Goal: Communication & Community: Answer question/provide support

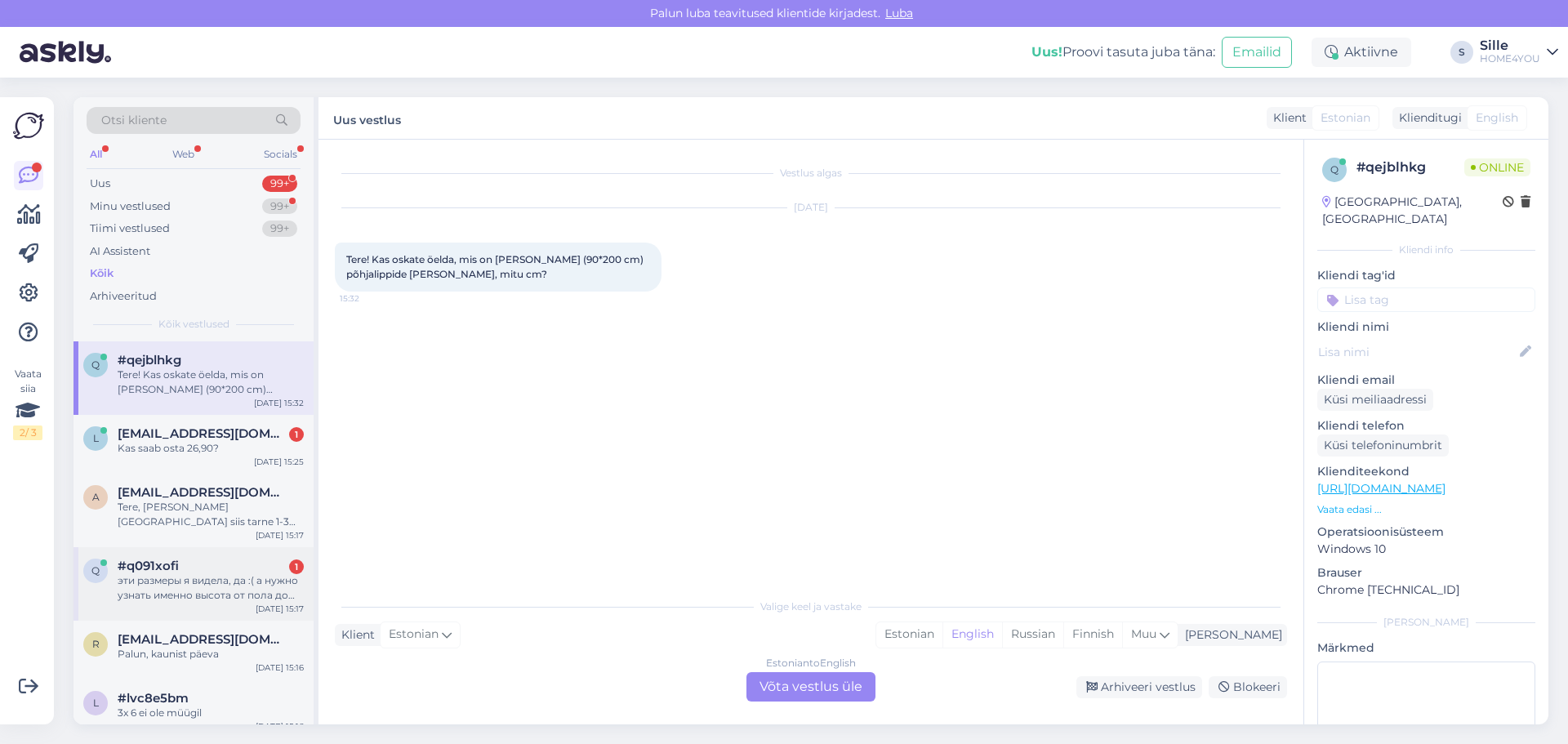
click at [234, 593] on div "эти размеры я видела, да :( а нужно узнать именно высота от пола до сидения" at bounding box center [211, 587] width 186 height 29
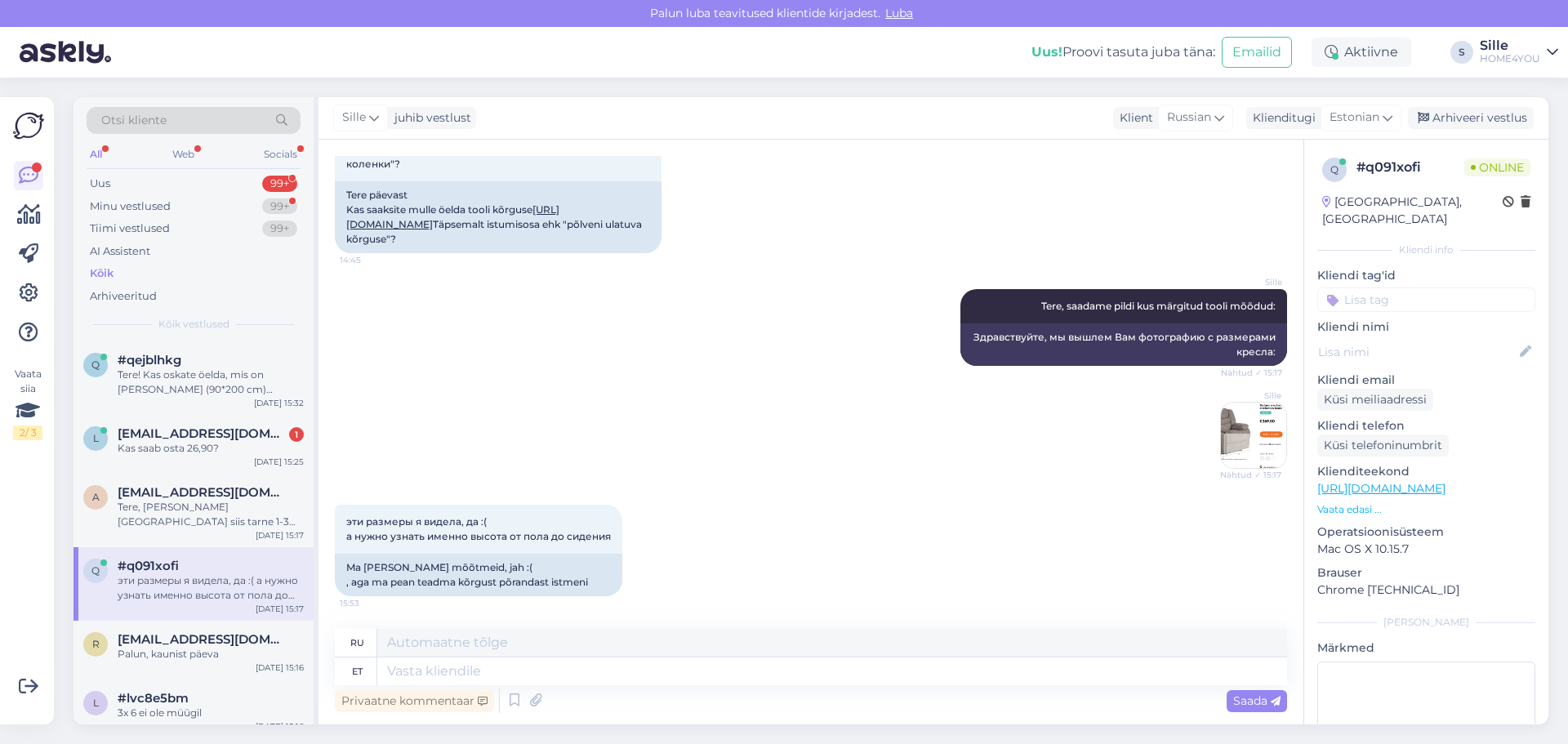
click at [635, 656] on div "ru" at bounding box center [810, 643] width 952 height 28
click at [643, 675] on textarea at bounding box center [831, 670] width 909 height 27
click at [498, 209] on link "[URL][DOMAIN_NAME]" at bounding box center [452, 217] width 213 height 27
click at [237, 444] on div "Kas saab osta 26,90?" at bounding box center [211, 448] width 186 height 15
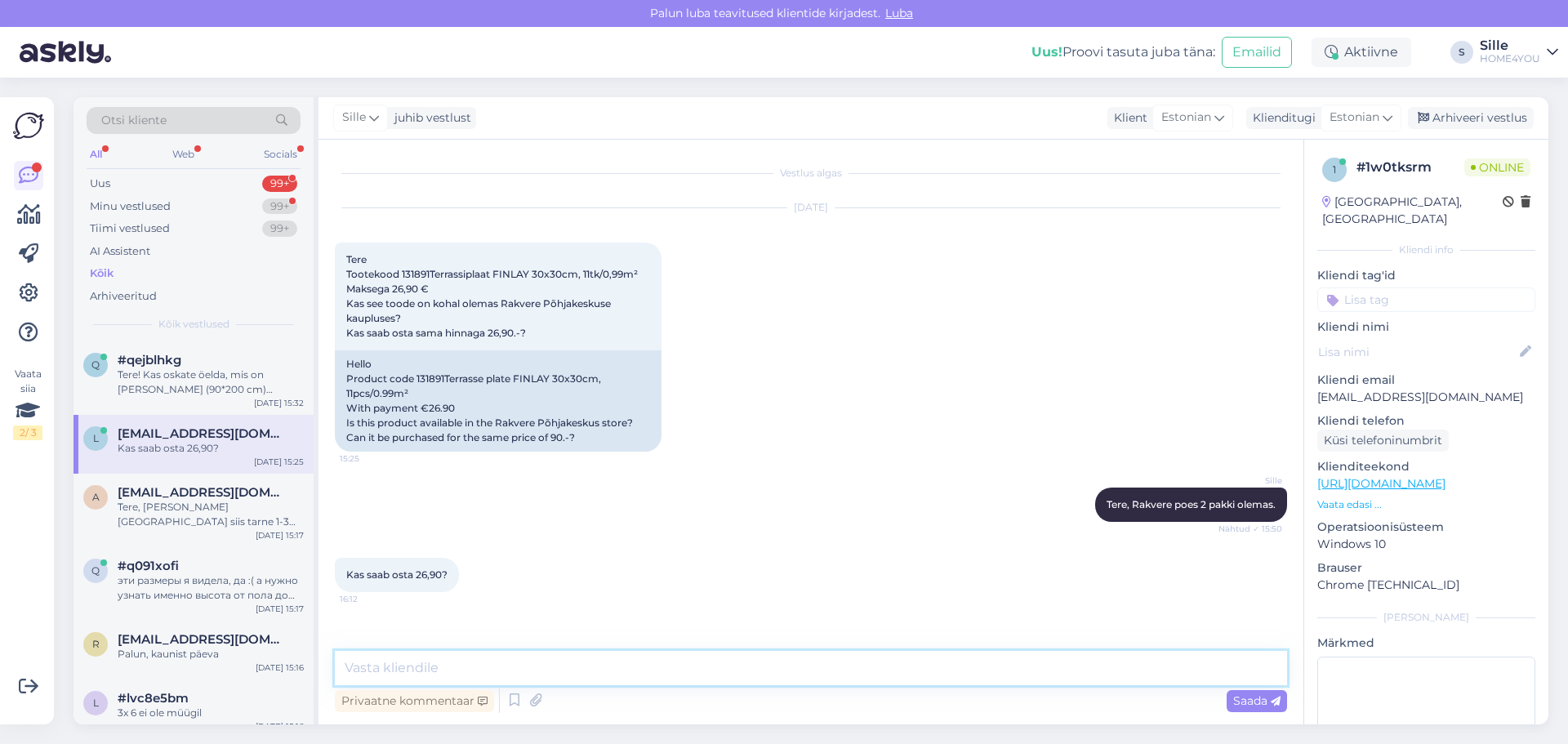
click at [604, 661] on textarea at bounding box center [810, 668] width 952 height 35
drag, startPoint x: 429, startPoint y: 271, endPoint x: 402, endPoint y: 268, distance: 27.2
click at [402, 268] on span "Tere Tootekood 131891Terrassiplaat FINLAY 30x30cm, 11tk/0,99m² Maksega 26,90 € …" at bounding box center [491, 296] width 291 height 86
copy span "131891"
click at [609, 672] on textarea "Saate" at bounding box center [810, 668] width 952 height 35
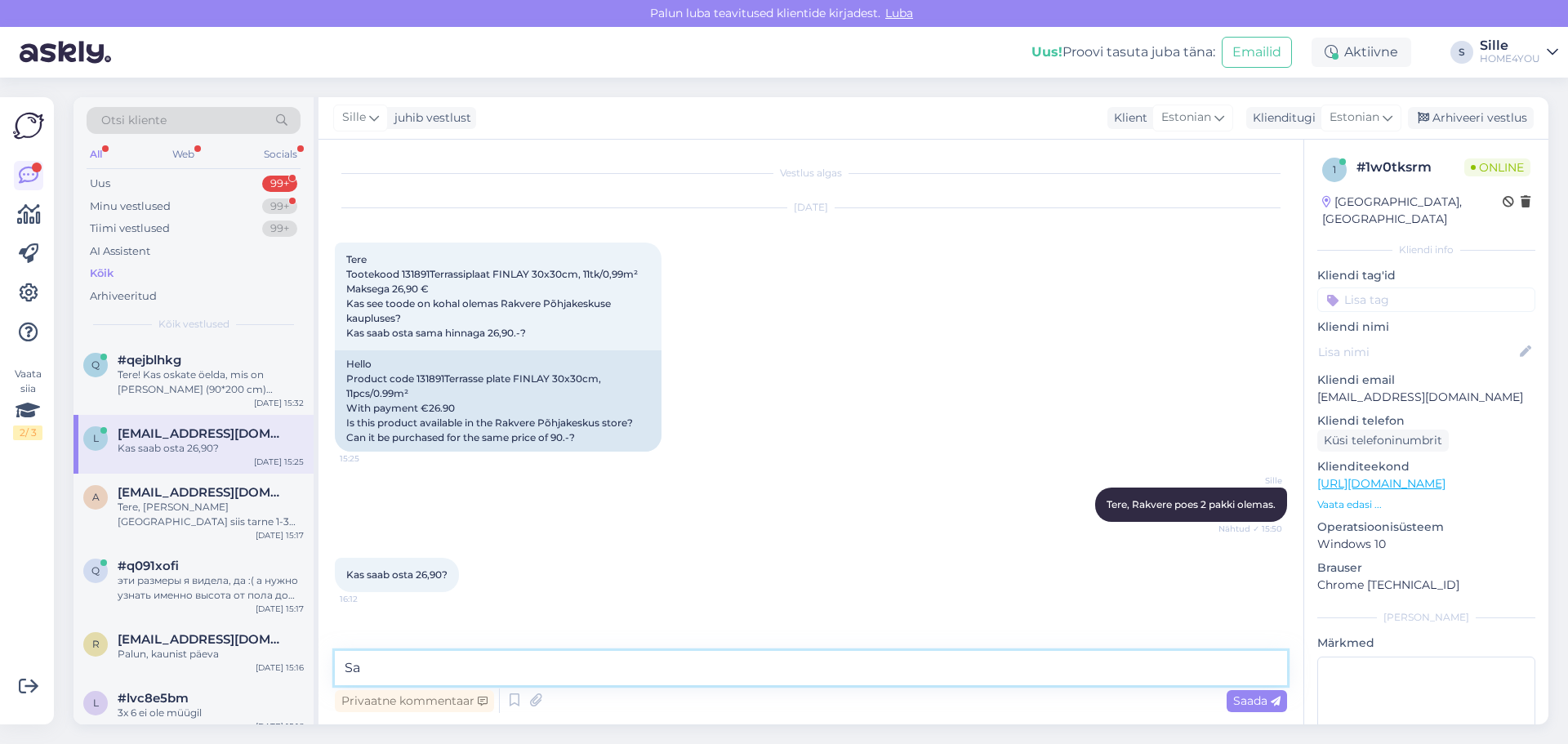
type textarea "S"
type textarea "Hind 26,90 eurot poes"
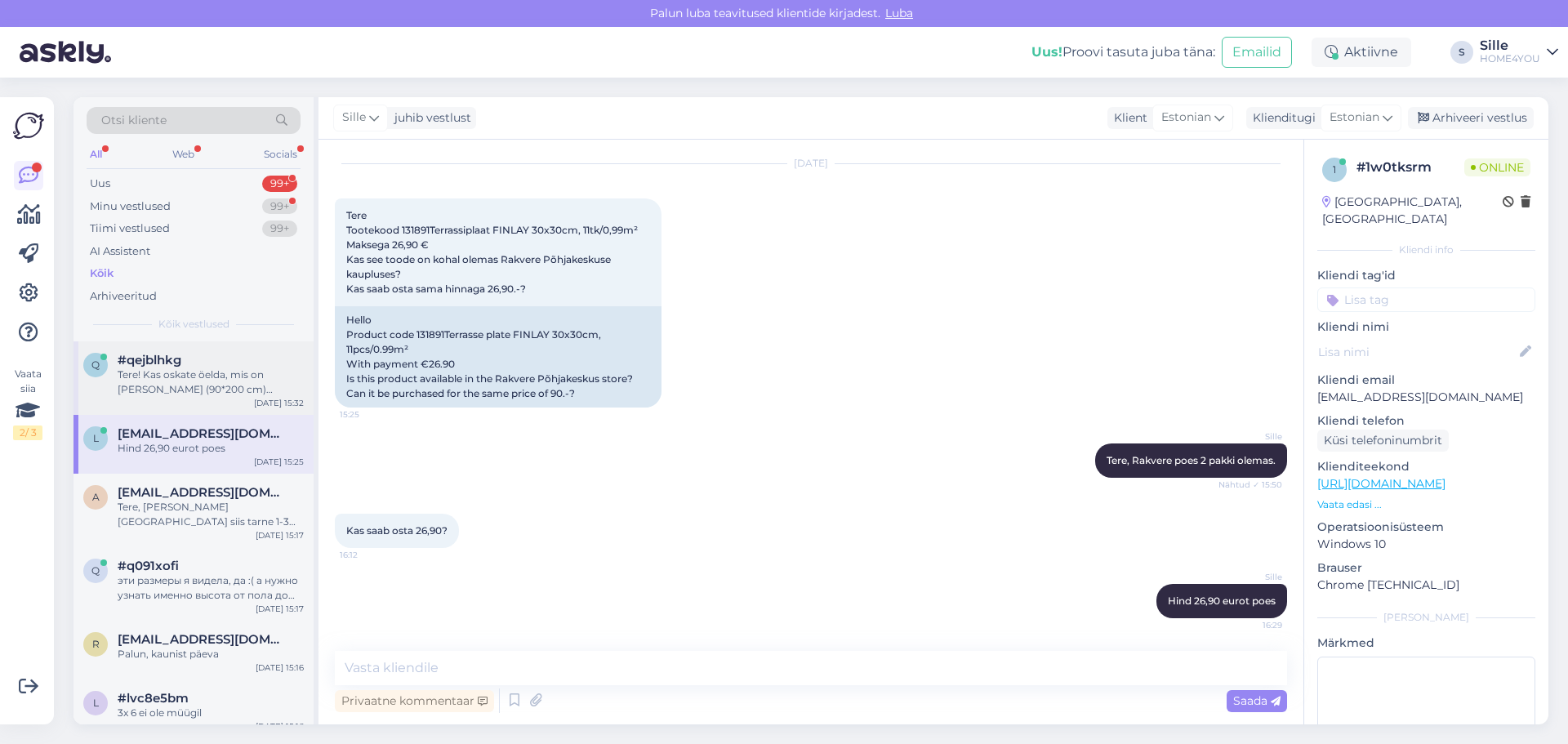
click at [249, 382] on div "Tere! Kas oskate öelda, mis on [PERSON_NAME] (90*200 cm) põhjalippide [PERSON_N…" at bounding box center [211, 382] width 186 height 29
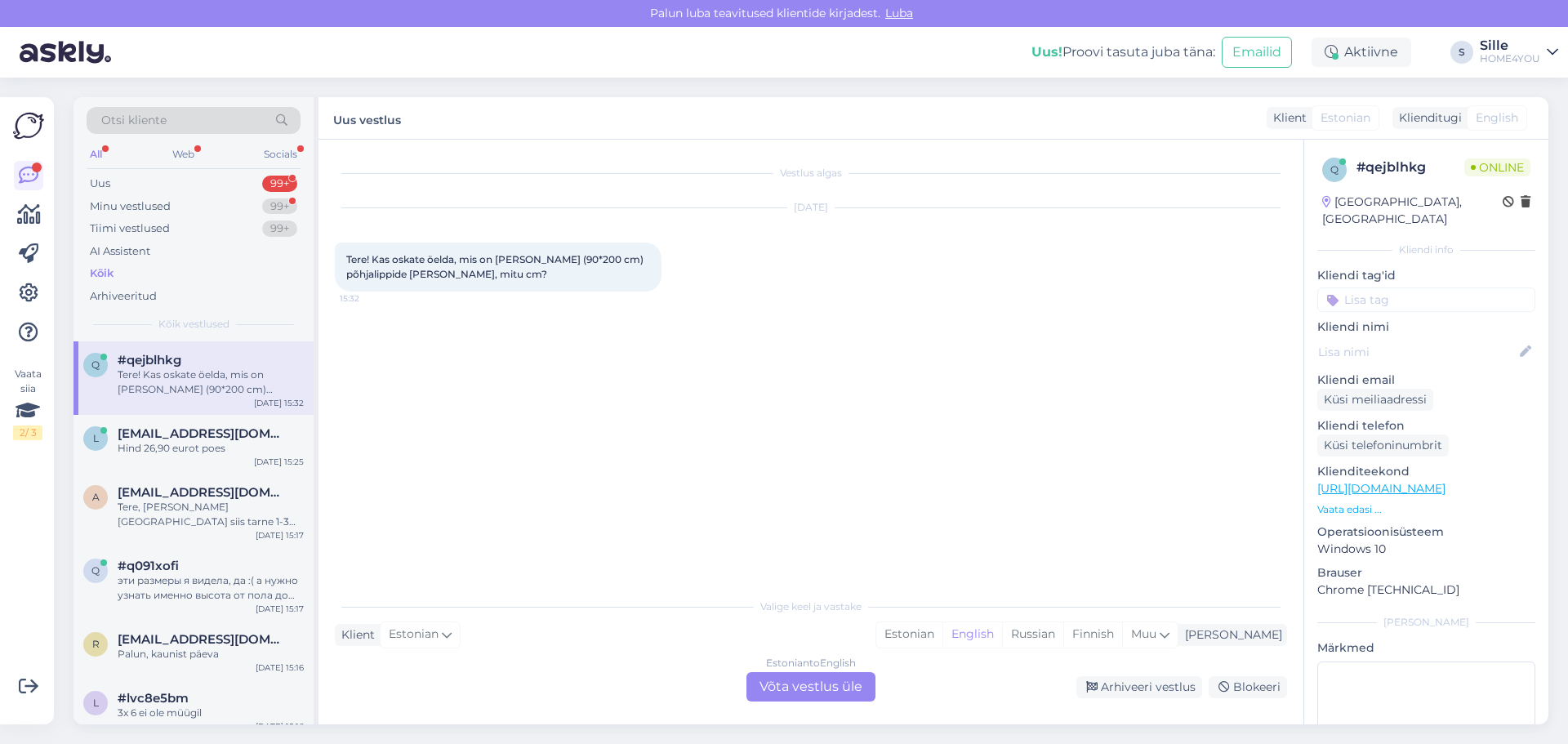
click at [788, 697] on div "Estonian to English Võta vestlus üle" at bounding box center [811, 686] width 129 height 29
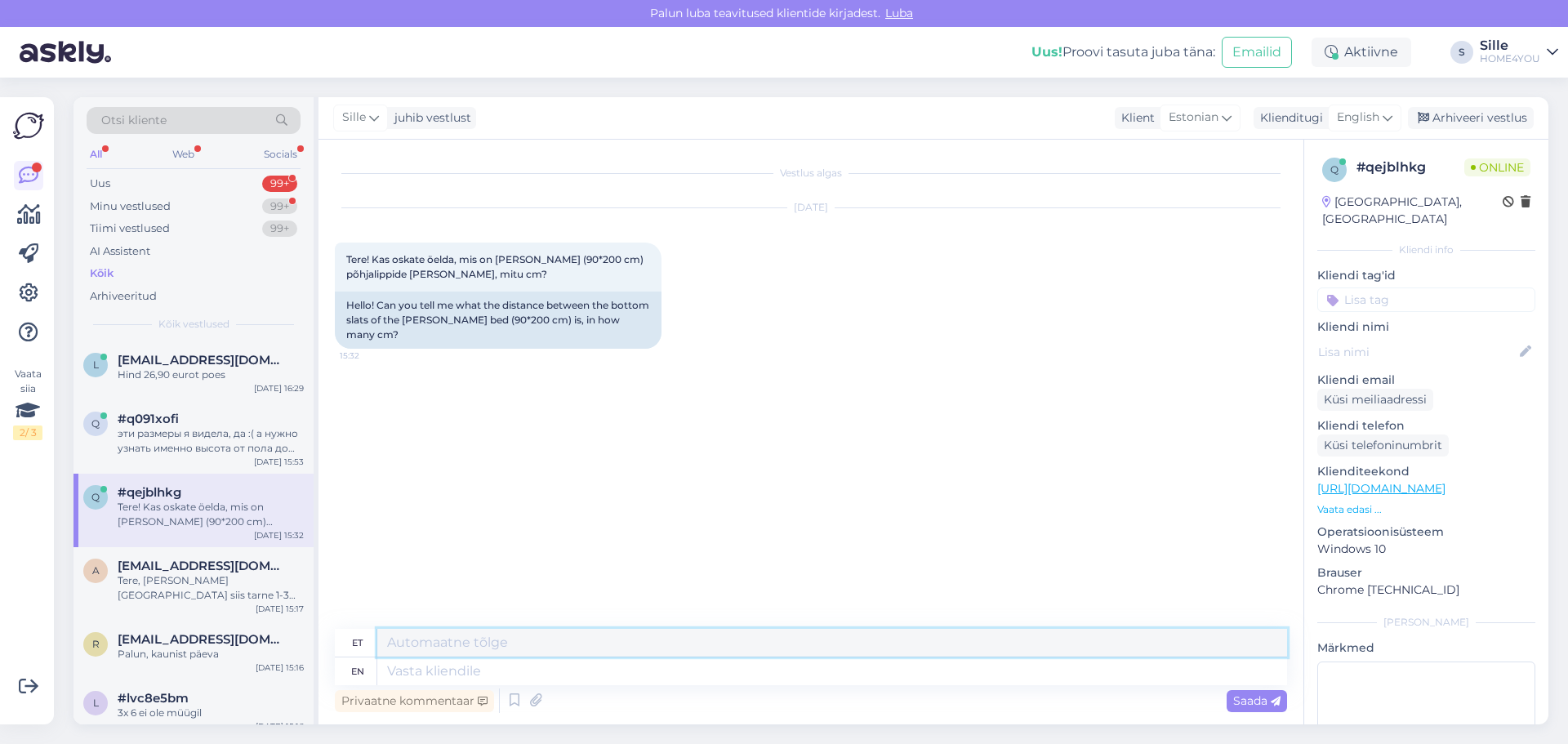
click at [680, 656] on div "et" at bounding box center [810, 643] width 952 height 28
click at [637, 681] on textarea at bounding box center [831, 670] width 909 height 27
click at [566, 664] on textarea at bounding box center [831, 670] width 909 height 27
type textarea "Tere, k"
type textarea "Tere,"
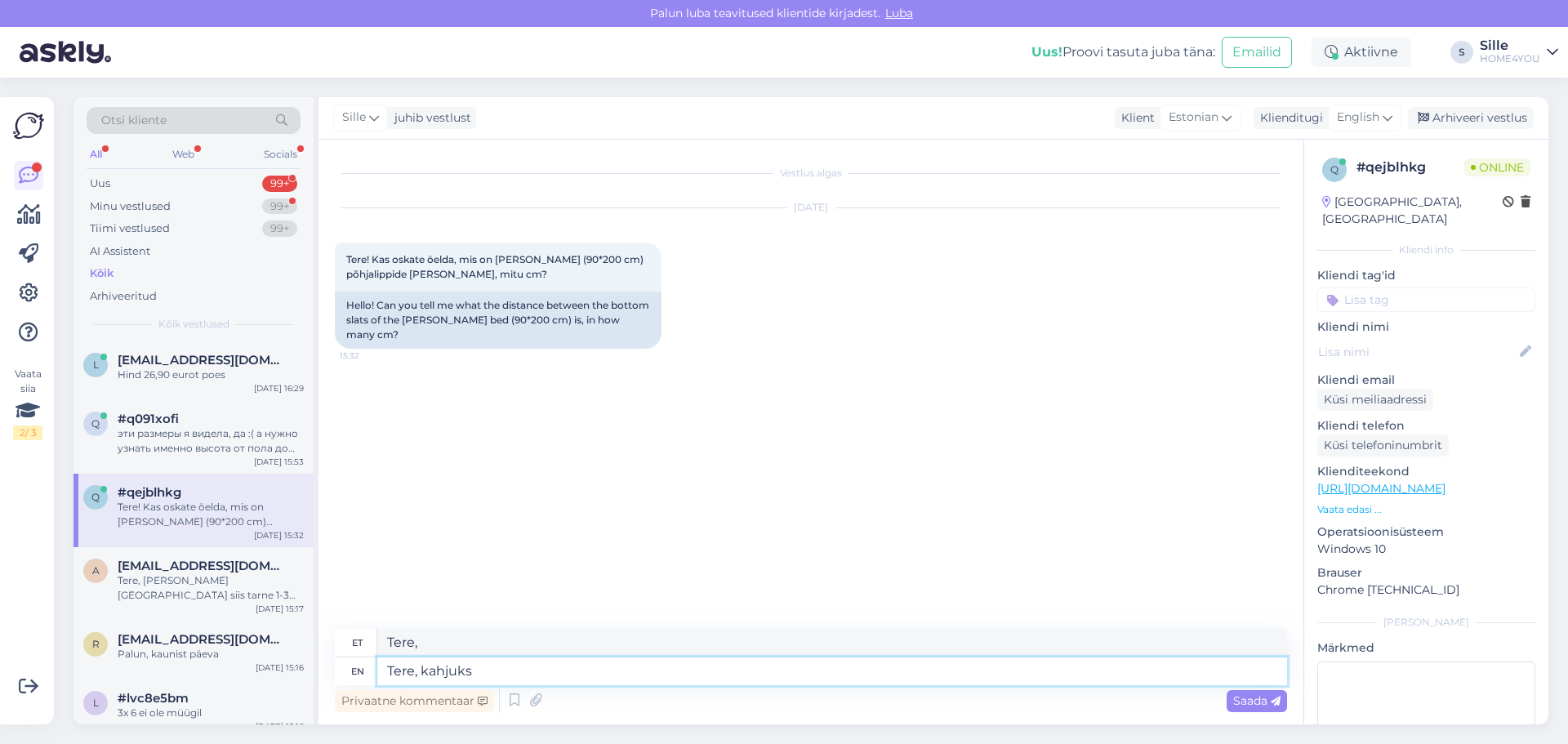
type textarea "Tere, kahjuks"
type textarea "Tere, kahjuks ei"
type textarea "Tere, kahjuks ei os"
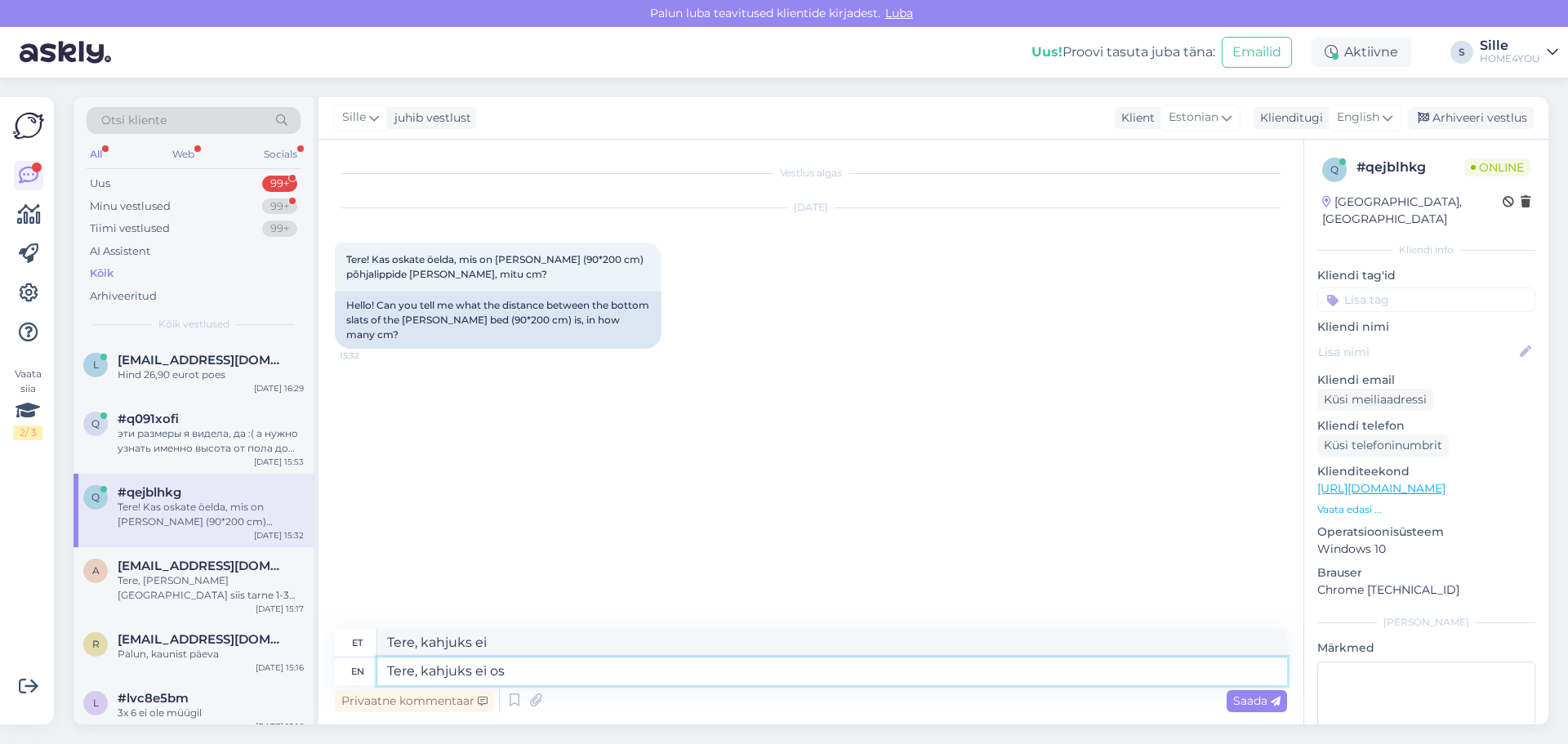
type textarea "Tere, kahjuks ei ole"
type textarea "Tere, kahjuks ei oska"
type textarea "Tere, kahjuks ei oska öelda"
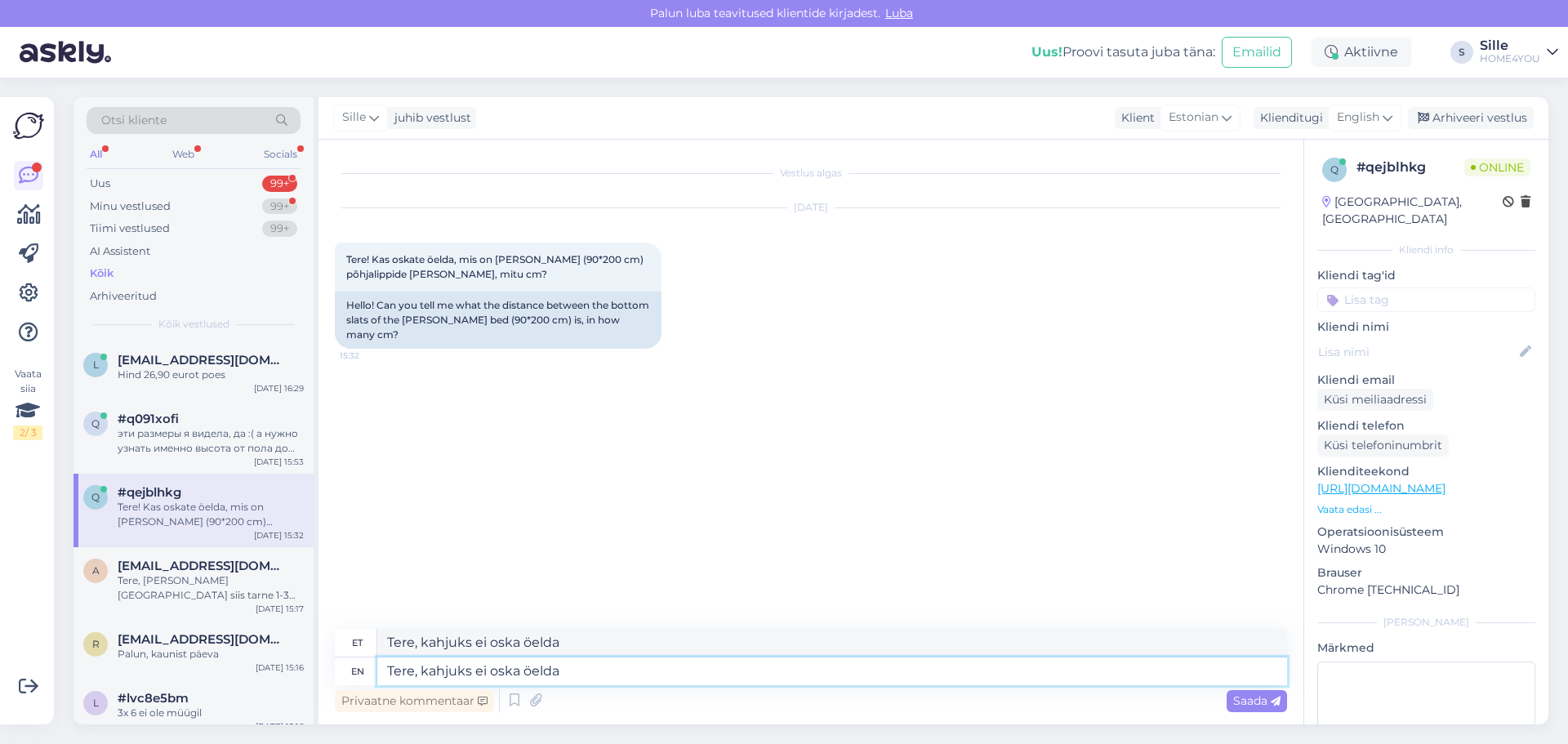
click at [854, 678] on textarea "Tere, kahjuks ei oska öelda" at bounding box center [831, 670] width 909 height 27
type textarea "Tere, kahjuks ei oska öelda, s"
type textarea "Tere, kahjuks ei oska öelda,"
type textarea "Tere, kahjuks ei oska öelda, saate"
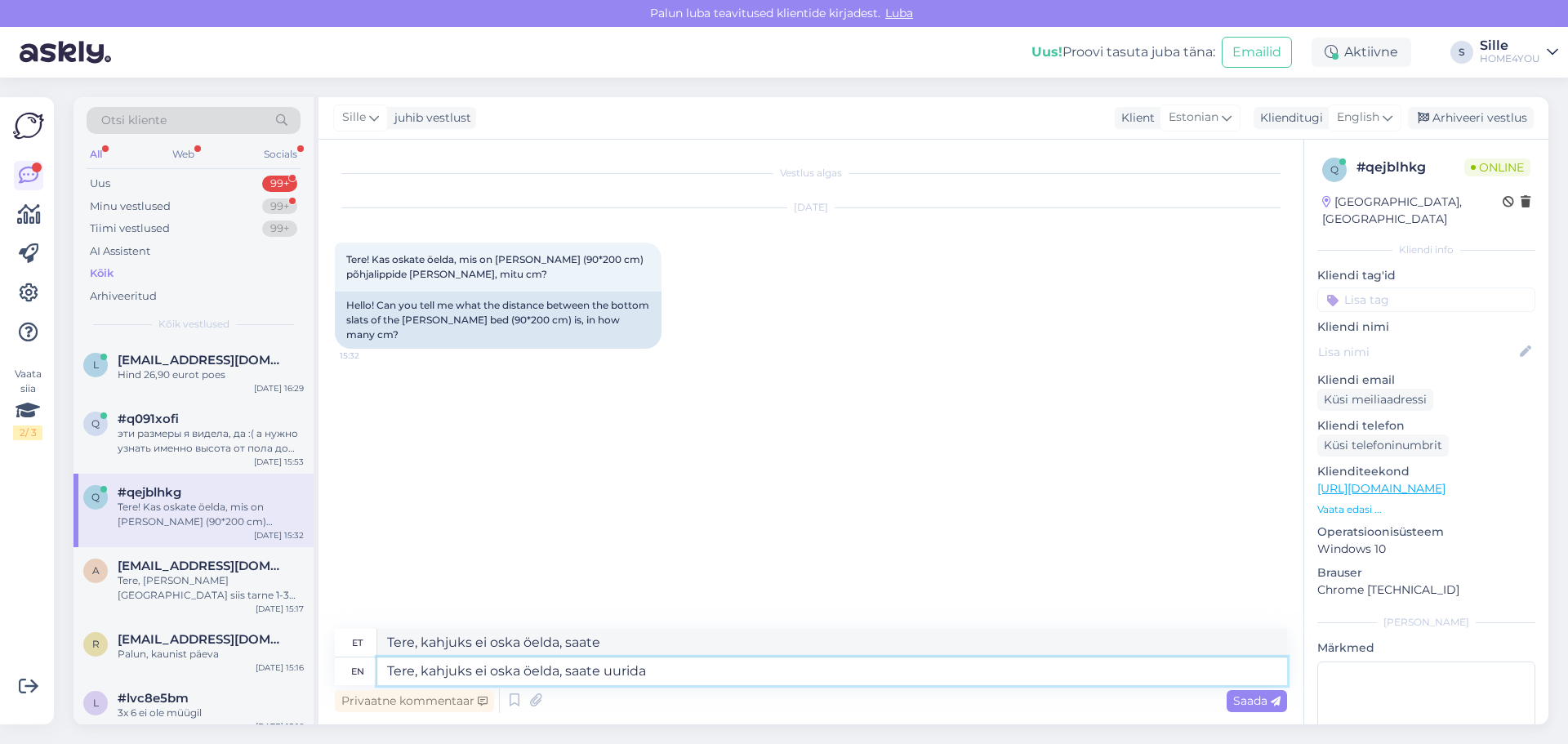
type textarea "Tere, kahjuks ei oska öelda, saate uurida k"
type textarea "Tere, kahjuks ei oska öelda, saate uurida"
type textarea "Tere, kahjuks ei oska öelda, saate uurida kauplustest"
type textarea "Tere, kahjuks ei oska öelda, saate uurida kauplustest ku s"
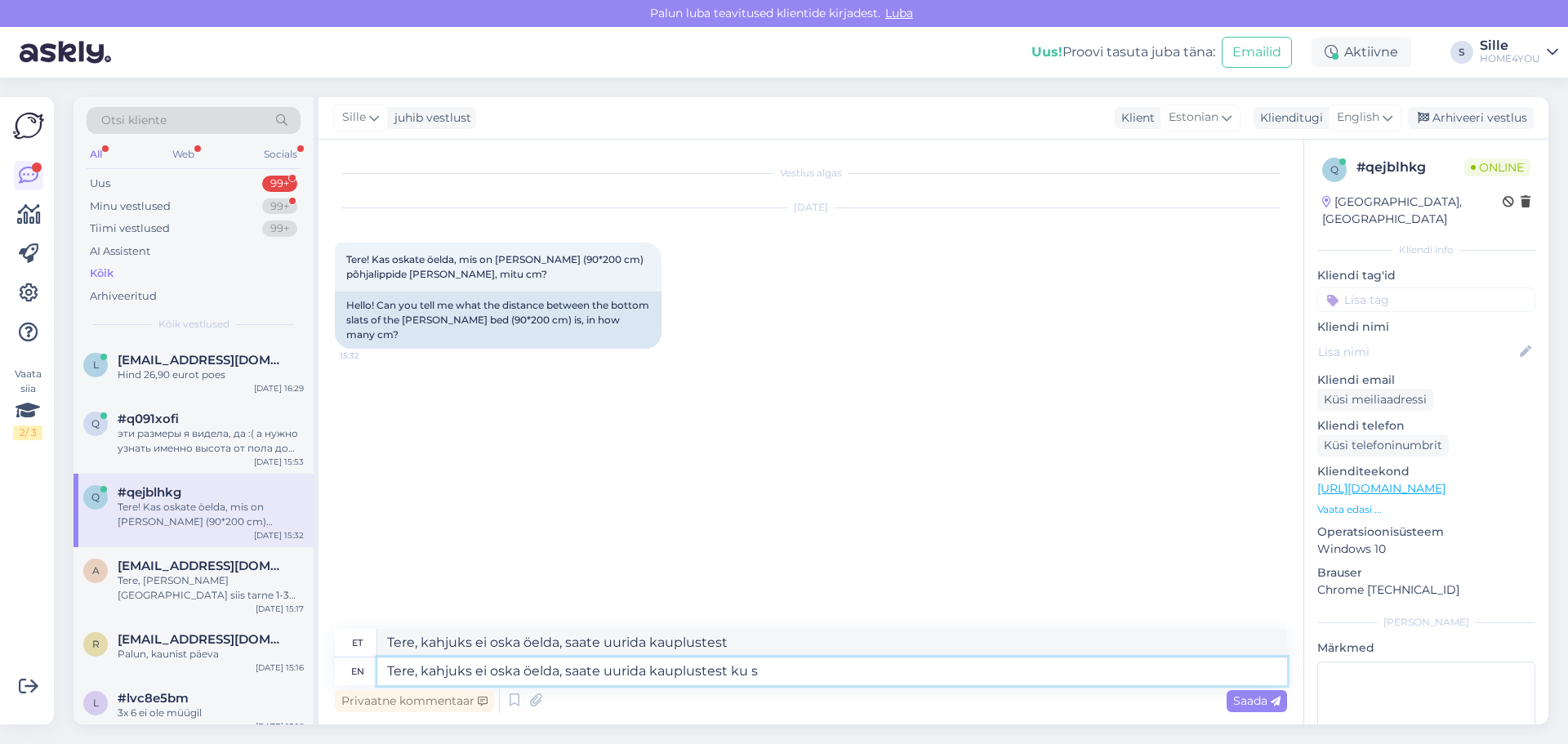
type textarea "Tere, kahjuks ei oska öelda, saate uurida kauplustest ku"
type textarea "Tere, kahjuks ei oska öelda, saate uurida kauplustest ku svoodi"
type textarea "Tere, kahjuks ei oska öelda, saate uurida kauplustest ku"
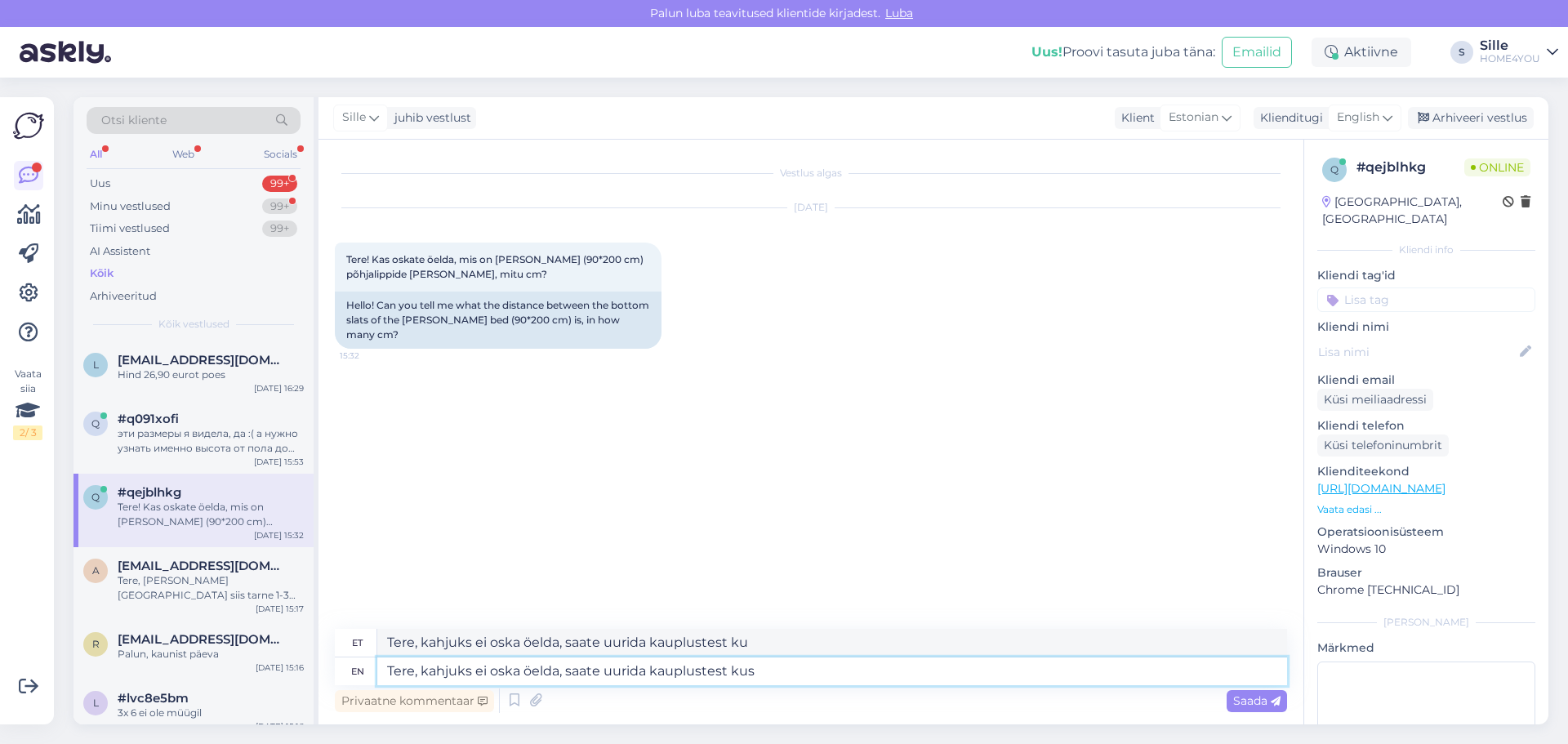
type textarea "Tere, kahjuks ei oska öelda, saate uurida kauplustest kus"
type textarea "Tere, kahjuks ei oska öelda, saate uurida kauplustest kus voodi"
type textarea "Tere, kahjuks ei oska öelda, saate uurida kauplustest kus voodi näidisenaväljas"
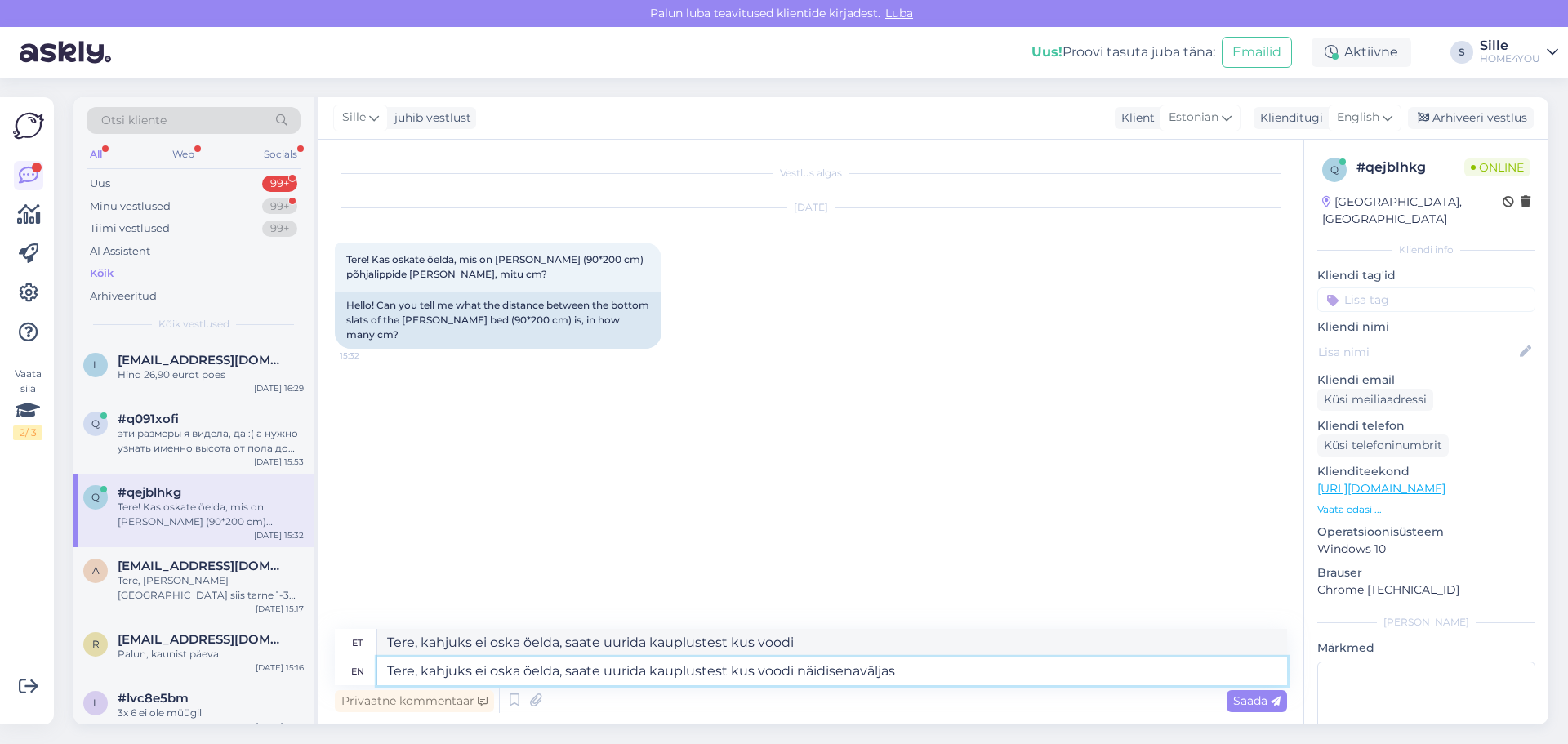
type textarea "Tere, kahjuks ei oska öelda, saate uurida kauplustest kus voodi näidisenaväljas"
click at [860, 670] on textarea "Tere, kahjuks ei oska öelda, saate uurida kauplustest kus voodi näidisenaväljas" at bounding box center [831, 670] width 909 height 27
type textarea "Tere, kahjuks ei oska öelda, saate uurida kauplustest kus voodi näidisena väljas"
click at [998, 667] on textarea "Tere, kahjuks ei oska öelda, saate uurida kauplustest kus voodi näidisena väljas" at bounding box center [831, 670] width 909 height 27
type textarea "Tere, kahjuks ei oska öelda, saate uurida kauplustest kus voodi näidisena väljas"
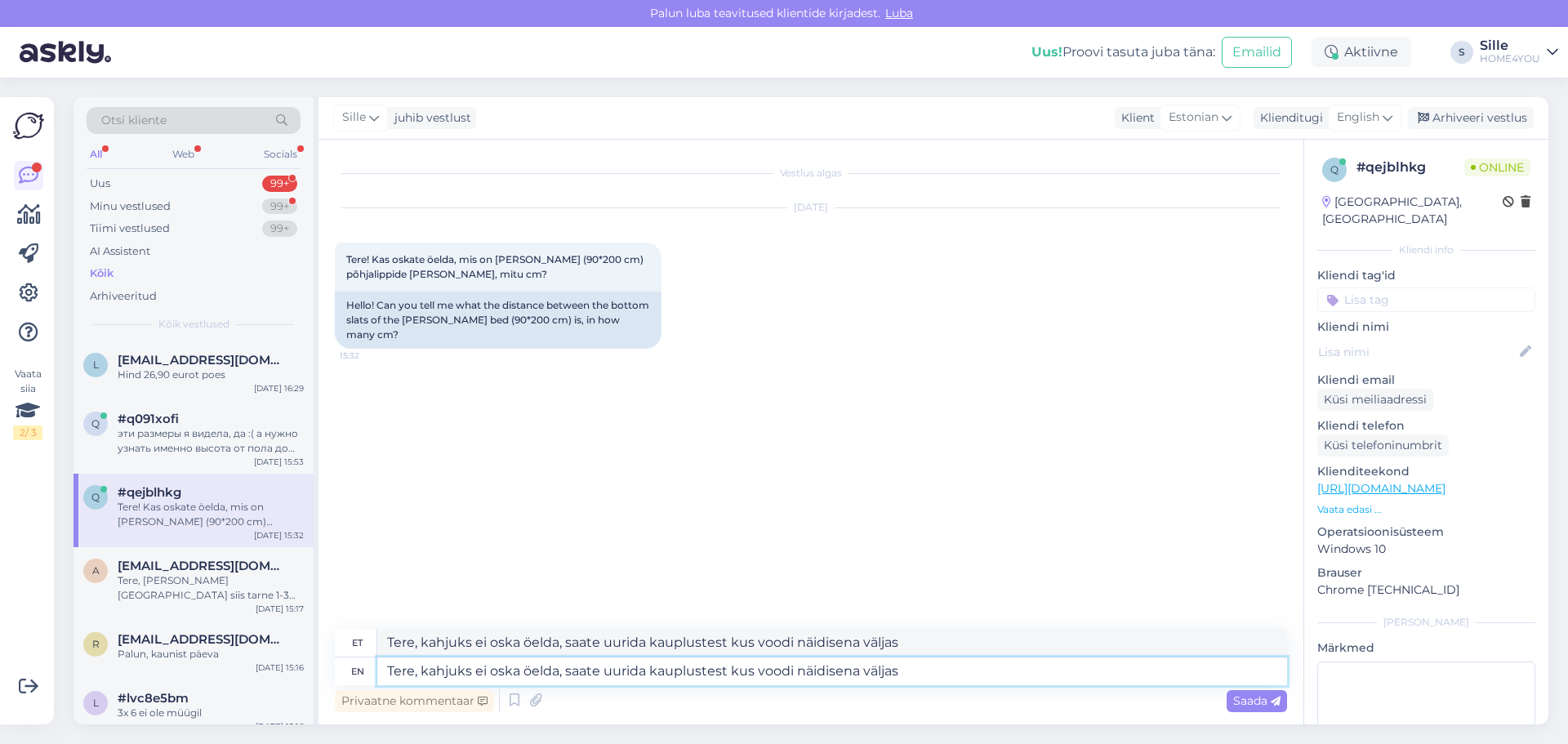
type textarea "Tere, kahjuks ei oska öelda, saate uurida kauplustest kus voodi näidisena välja…"
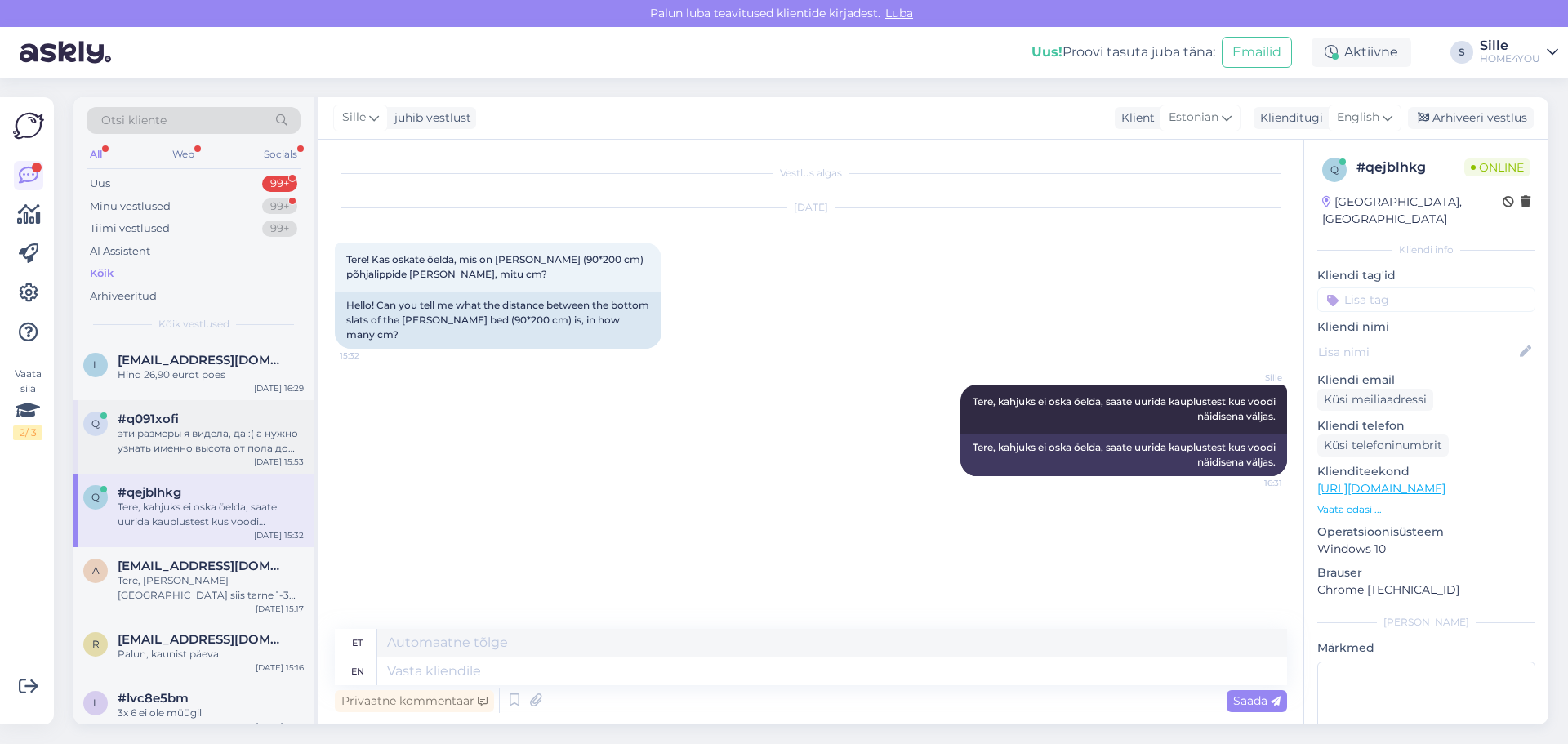
click at [252, 455] on div "эти размеры я видела, да :( а нужно узнать именно высота от пола до сидения" at bounding box center [211, 440] width 186 height 29
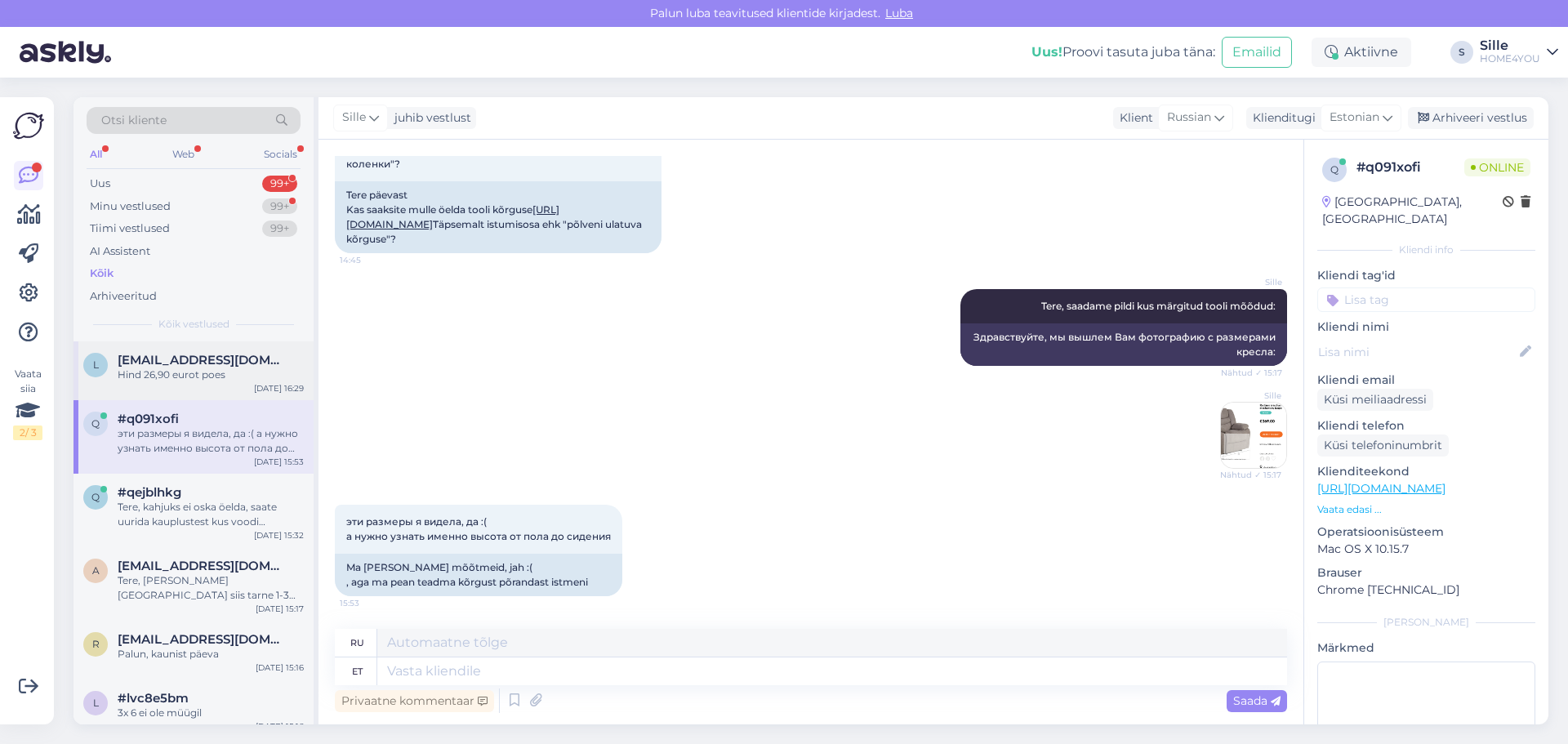
click at [258, 377] on div "Hind 26,90 eurot poes" at bounding box center [211, 375] width 186 height 15
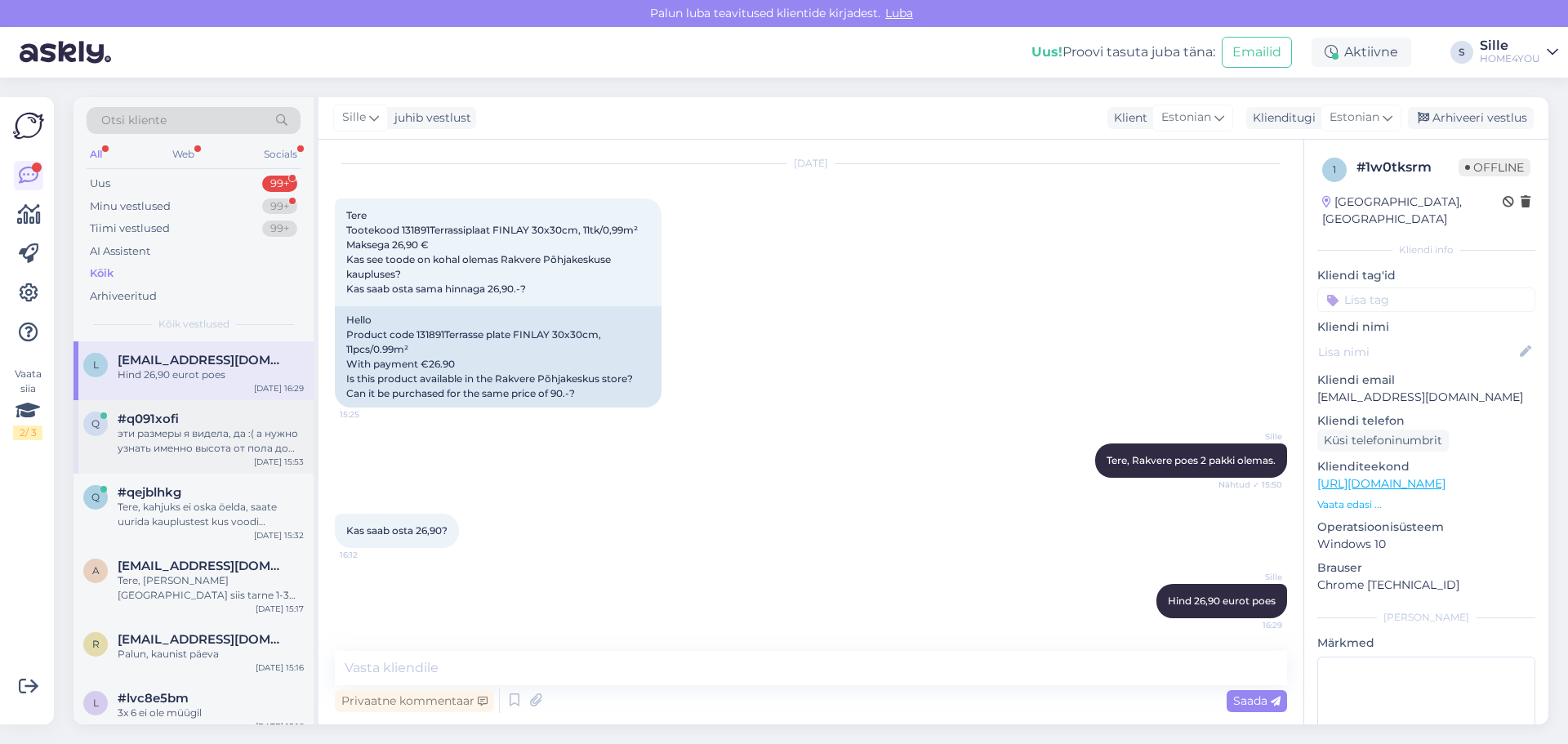
click at [140, 426] on div "#q091xofi эти размеры я видела, да :( а нужно узнать именно высота от пола до с…" at bounding box center [211, 434] width 186 height 44
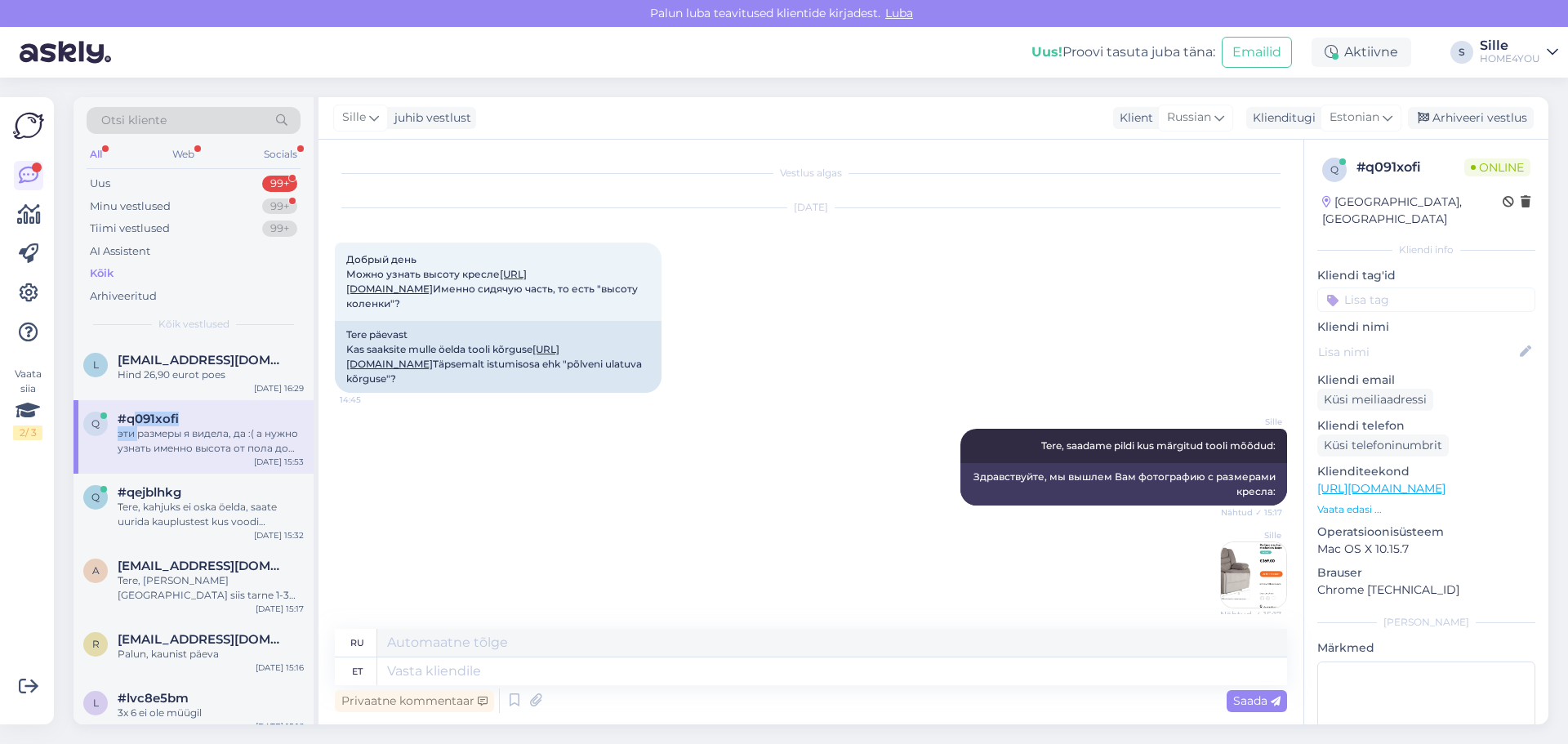
scroll to position [169, 0]
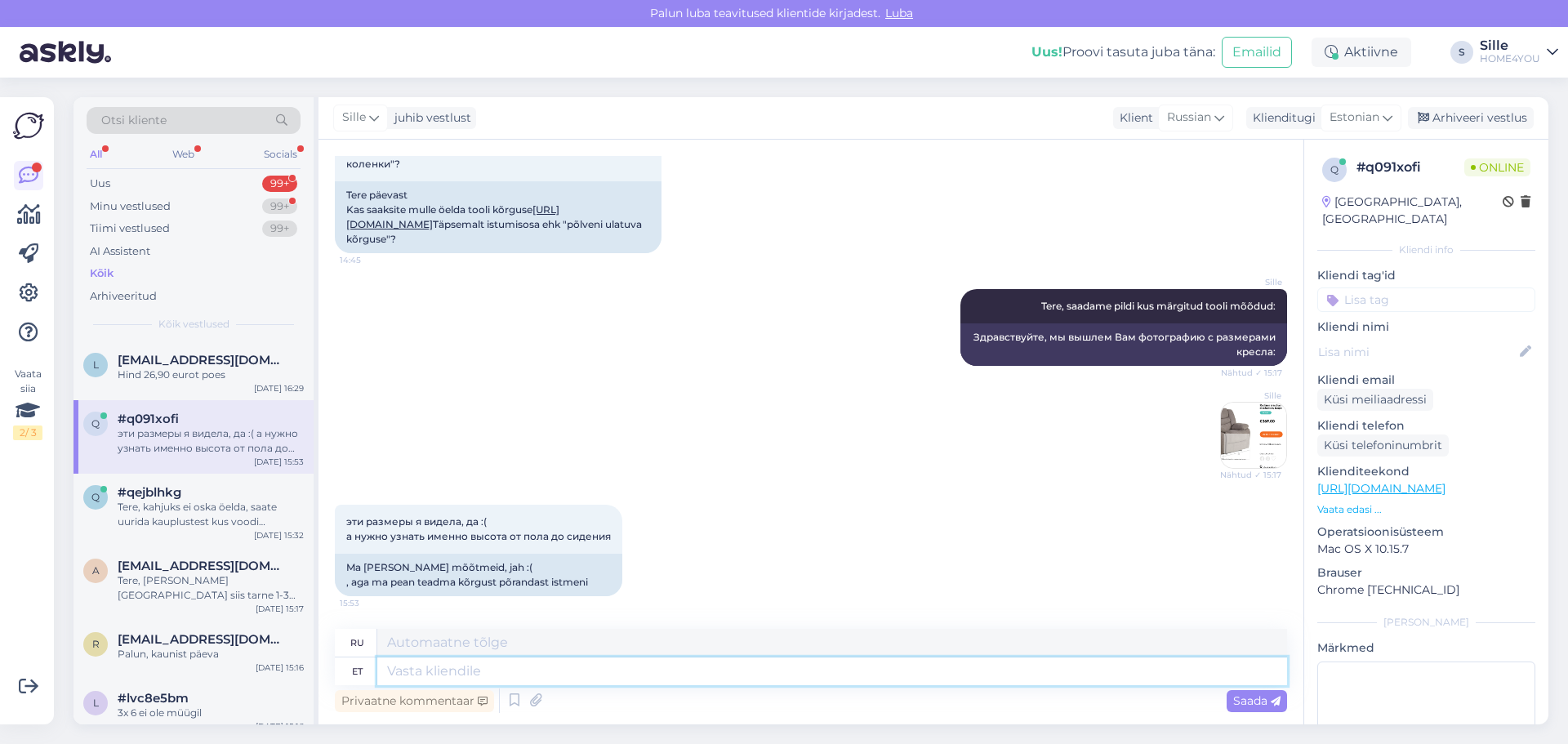
click at [786, 682] on textarea at bounding box center [831, 670] width 909 height 27
